Goal: Feedback & Contribution: Contribute content

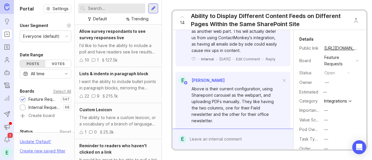
scroll to position [617, 0]
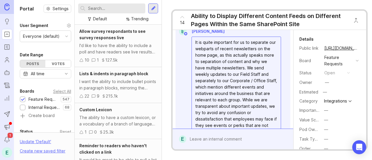
click at [196, 76] on textarea "It is quite important for us to separate our webparts of recent newsletters on …" at bounding box center [236, 116] width 89 height 158
click at [196, 79] on textarea "It is quite important for us to separate our webparts of recent newsletters on …" at bounding box center [236, 116] width 89 height 158
click at [195, 78] on textarea "It is quite important for us to separate our webparts of recent newsletters on …" at bounding box center [236, 116] width 89 height 158
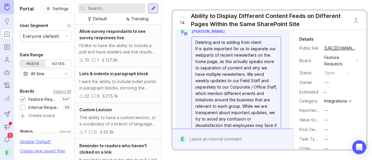
click at [263, 74] on textarea "Deleting and re adding from client It is quite important for us to separate our…" at bounding box center [236, 119] width 89 height 165
click at [254, 35] on div "E [PERSON_NAME]" at bounding box center [233, 32] width 115 height 8
click at [266, 85] on textarea "Deleting and re adding from client - It is quite important for us to separate o…" at bounding box center [236, 119] width 89 height 165
type textarea "Deleting and re adding from client - It is quite important for us to separate o…"
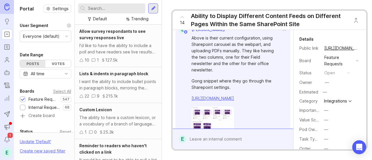
scroll to position [810, 0]
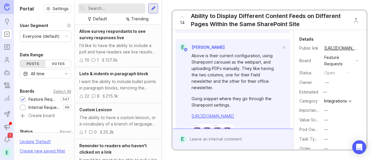
click at [259, 24] on button "Save" at bounding box center [265, 18] width 23 height 13
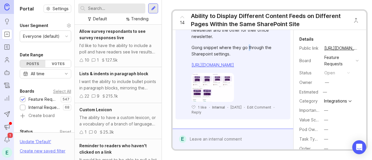
drag, startPoint x: 306, startPoint y: 3, endPoint x: 248, endPoint y: 37, distance: 67.4
click at [248, 44] on div "Gong snippet where they go through the Sharepoint settings." at bounding box center [236, 50] width 89 height 13
click at [299, 7] on div "14 Ability to Display Different Content Feeds on Different Pages Within the Sam…" at bounding box center [269, 80] width 215 height 160
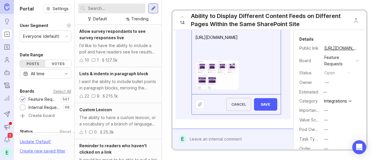
scroll to position [836, 0]
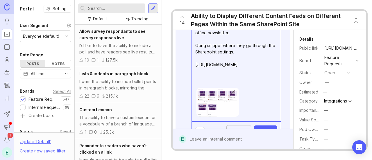
click at [201, 45] on textarea "Above is their current configuration, using Sharepoint carousel as the webpart,…" at bounding box center [236, 39] width 89 height 88
click at [220, 47] on textarea "Below is their current configuration, using Sharepoint carousel as the webpart,…" at bounding box center [236, 39] width 89 height 88
type textarea "Below is Capricorn's current configuration, using Sharepoint carousel as the we…"
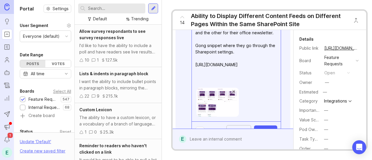
click at [274, 72] on textarea "Below is Capricorn's current configuration, using Sharepoint carousel as the we…" at bounding box center [236, 39] width 89 height 88
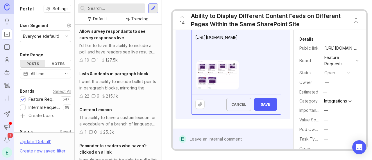
scroll to position [913, 0]
click at [267, 102] on span "Save" at bounding box center [266, 104] width 14 height 4
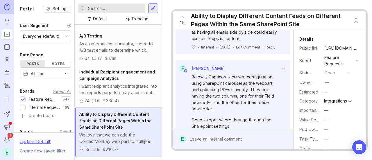
scroll to position [937, 0]
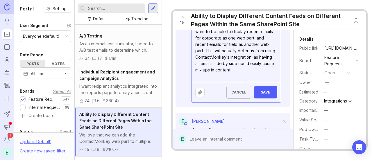
scroll to position [881, 0]
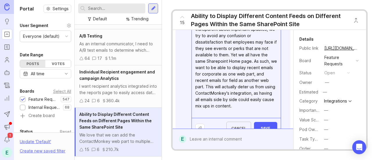
click at [231, 80] on textarea "Deleting and re adding from client - It is quite important for us to separate o…" at bounding box center [236, 32] width 89 height 171
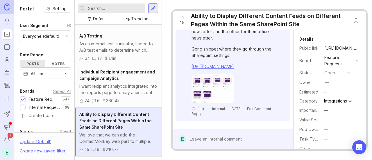
scroll to position [848, 0]
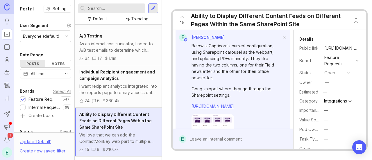
type textarea "Deleted to come from client's request instead"
click at [264, 10] on span "Save" at bounding box center [266, 8] width 14 height 4
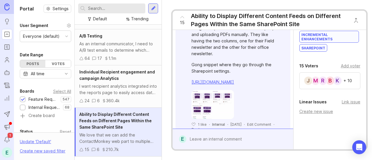
scroll to position [183, 0]
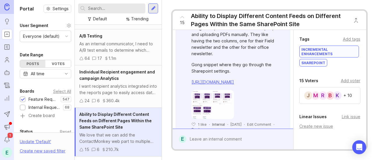
click at [350, 84] on div "Add voter" at bounding box center [350, 81] width 19 height 6
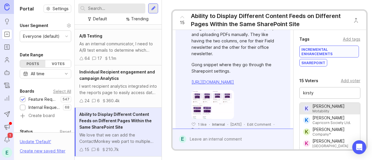
type input "[PERSON_NAME]"
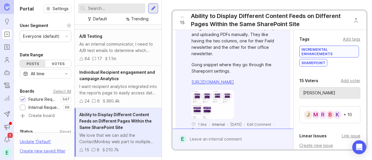
scroll to position [267, 0]
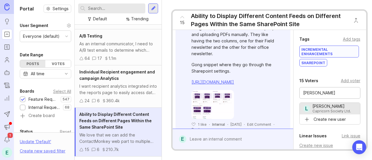
type input "[PERSON_NAME]"
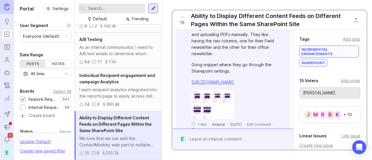
scroll to position [0, 0]
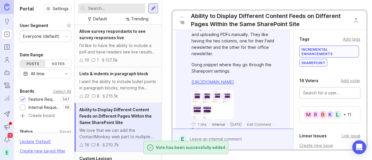
click at [329, 96] on input "text" at bounding box center [330, 93] width 54 height 6
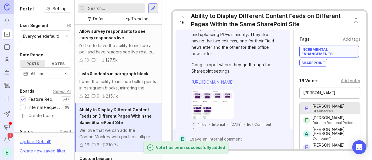
type input "[PERSON_NAME]"
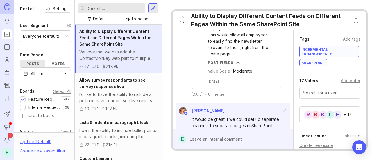
scroll to position [616, 0]
